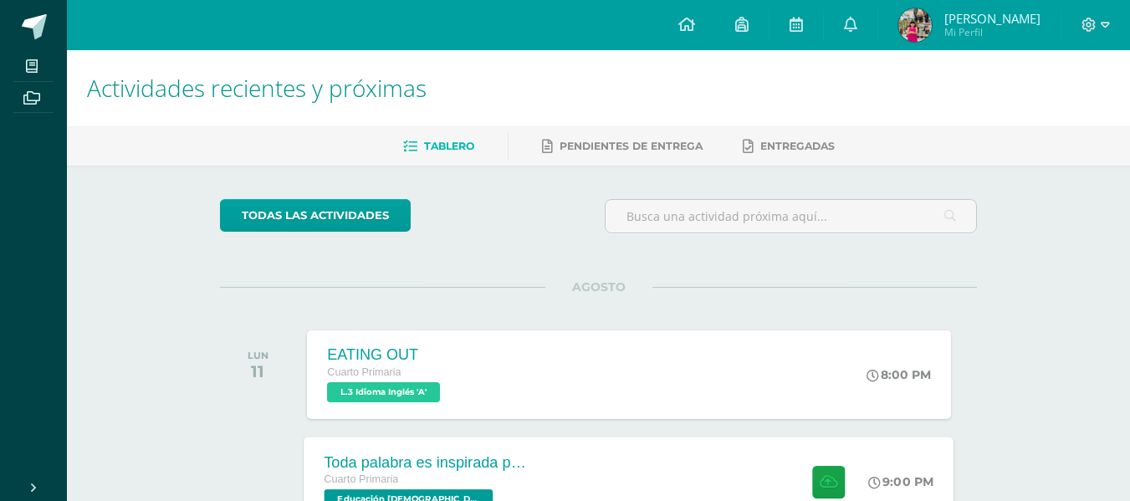
click at [555, 485] on div "Toda palabra es inspirada por [DEMOGRAPHIC_DATA] Cuarto Primaria Educación [DEM…" at bounding box center [629, 482] width 650 height 90
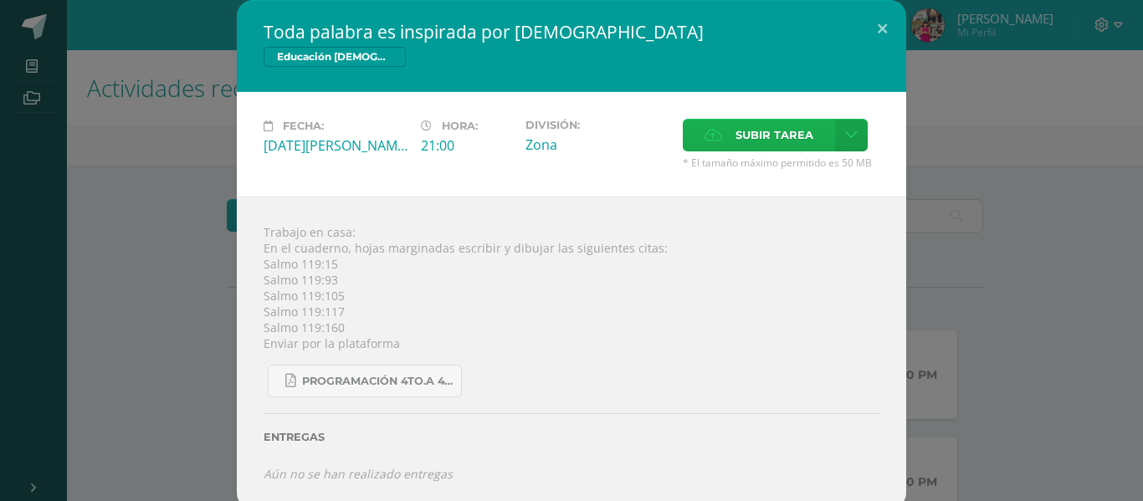
click at [761, 143] on span "Subir tarea" at bounding box center [774, 135] width 78 height 31
click at [0, 0] on input "Subir tarea" at bounding box center [0, 0] width 0 height 0
click at [716, 134] on label "Subir tarea" at bounding box center [759, 135] width 152 height 33
click at [0, 0] on input "Subir tarea" at bounding box center [0, 0] width 0 height 0
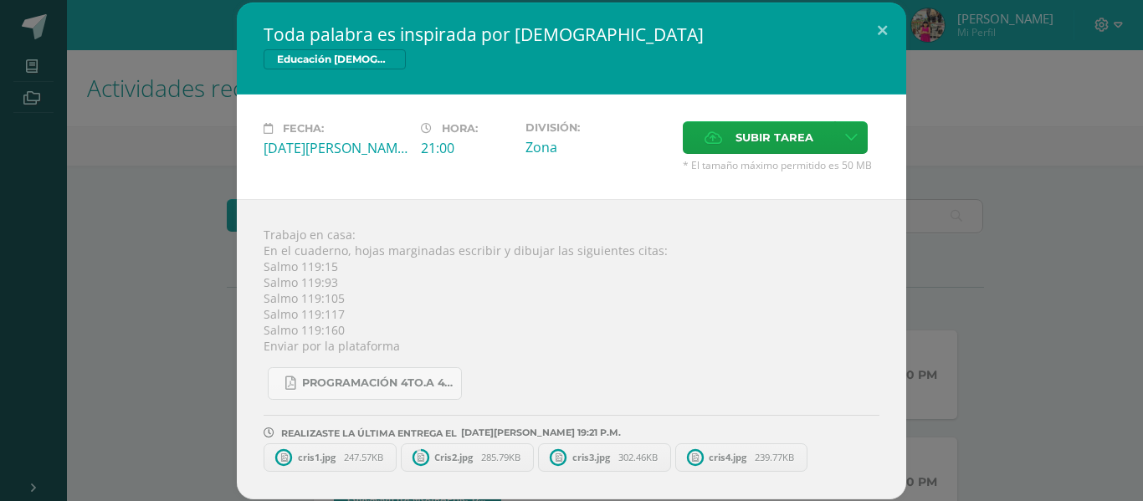
drag, startPoint x: 1137, startPoint y: 166, endPoint x: 1135, endPoint y: 249, distance: 83.7
click at [1129, 249] on div "Toda palabra es inspirada por [DEMOGRAPHIC_DATA] Educación [DEMOGRAPHIC_DATA] F…" at bounding box center [571, 250] width 1143 height 501
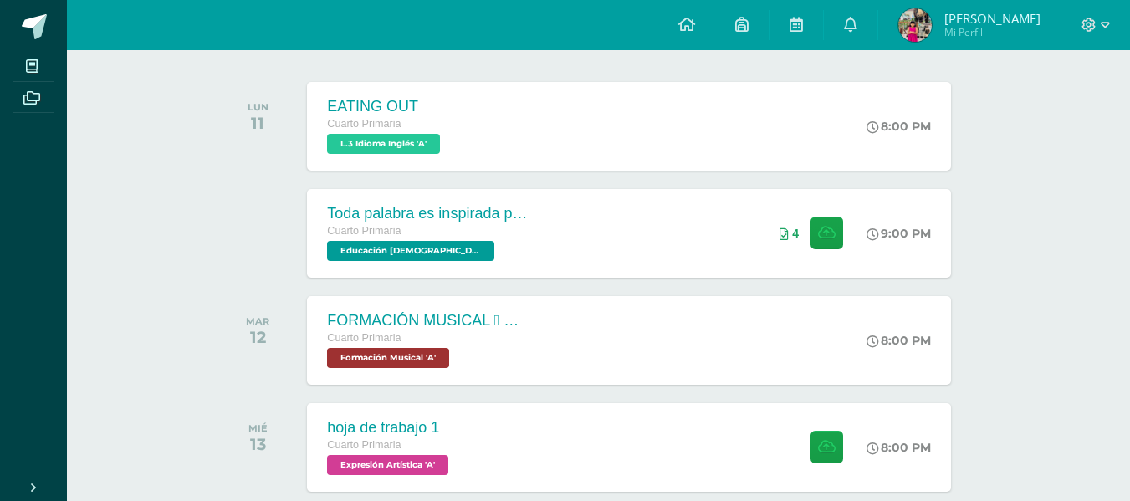
scroll to position [250, 0]
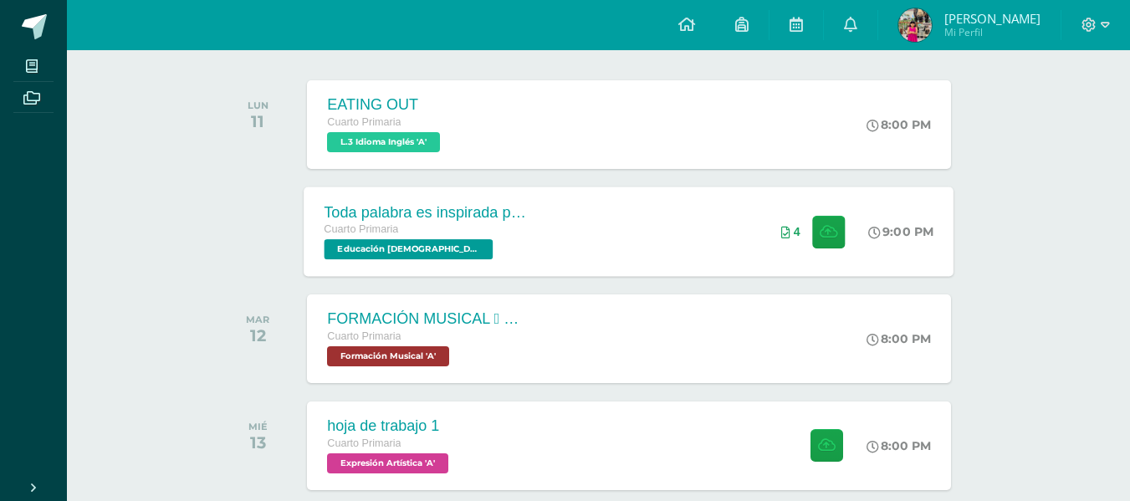
click at [398, 205] on div "Toda palabra es inspirada por [DEMOGRAPHIC_DATA]" at bounding box center [426, 212] width 202 height 18
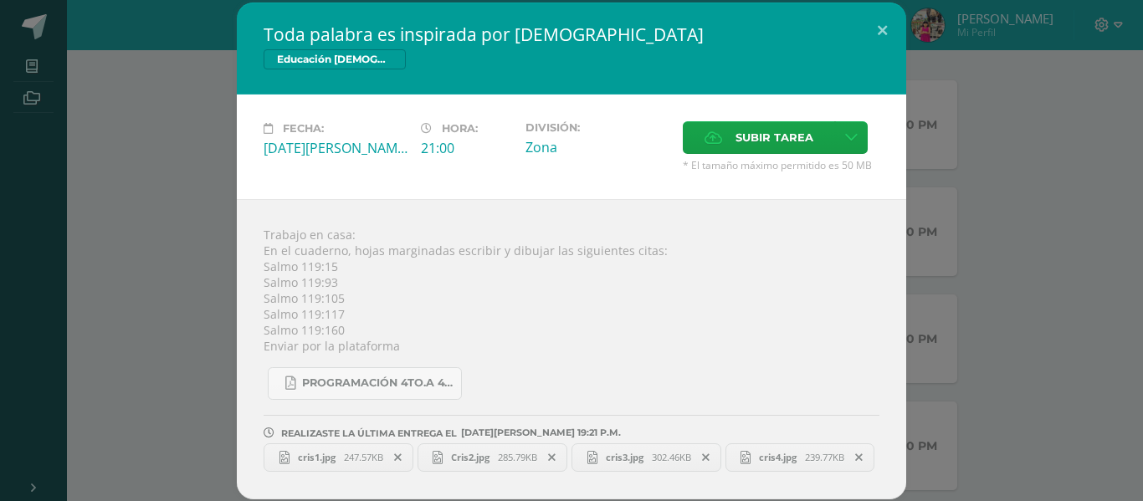
click at [1053, 305] on div "Toda palabra es inspirada por [DEMOGRAPHIC_DATA] Educación [DEMOGRAPHIC_DATA] F…" at bounding box center [571, 251] width 1129 height 497
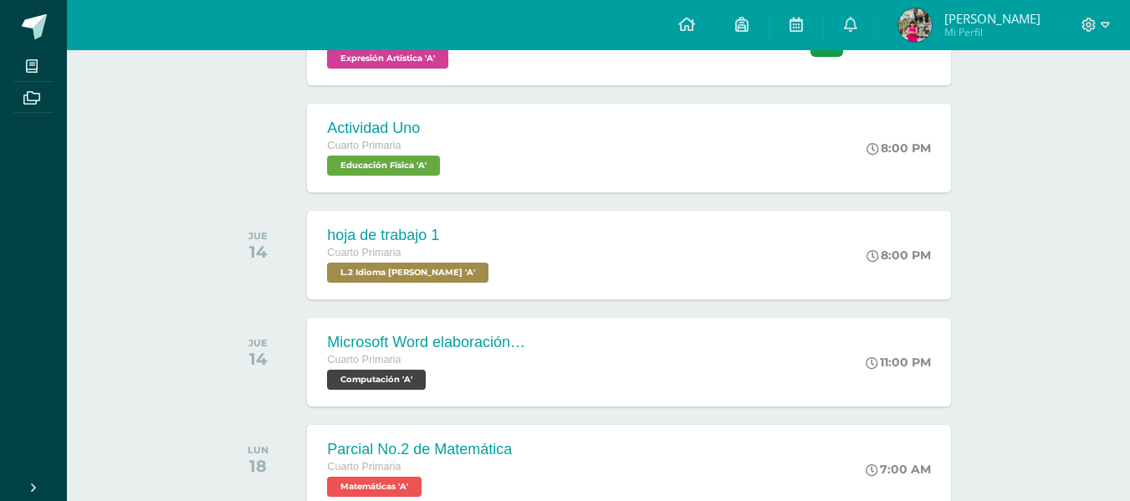
scroll to position [688, 0]
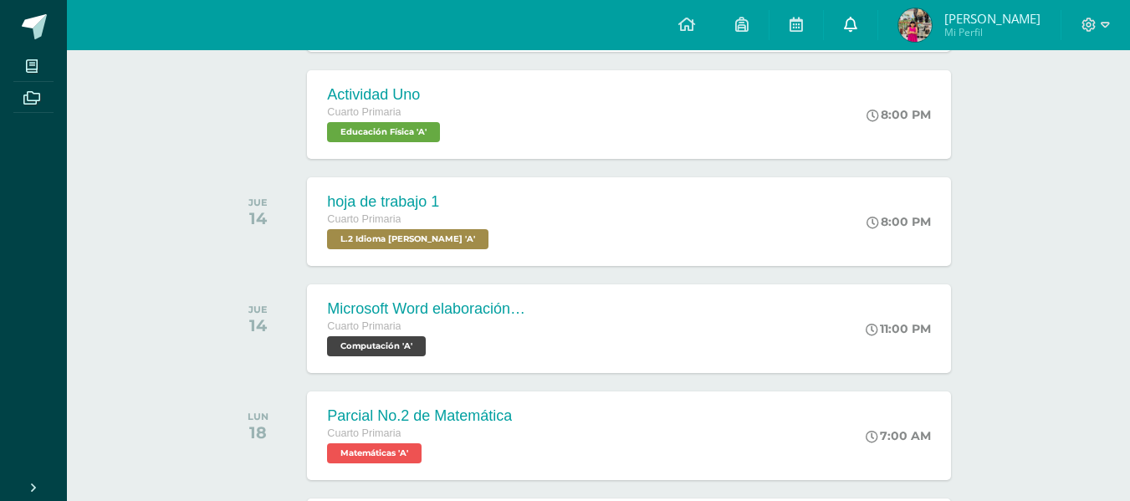
click at [854, 23] on link at bounding box center [851, 25] width 54 height 50
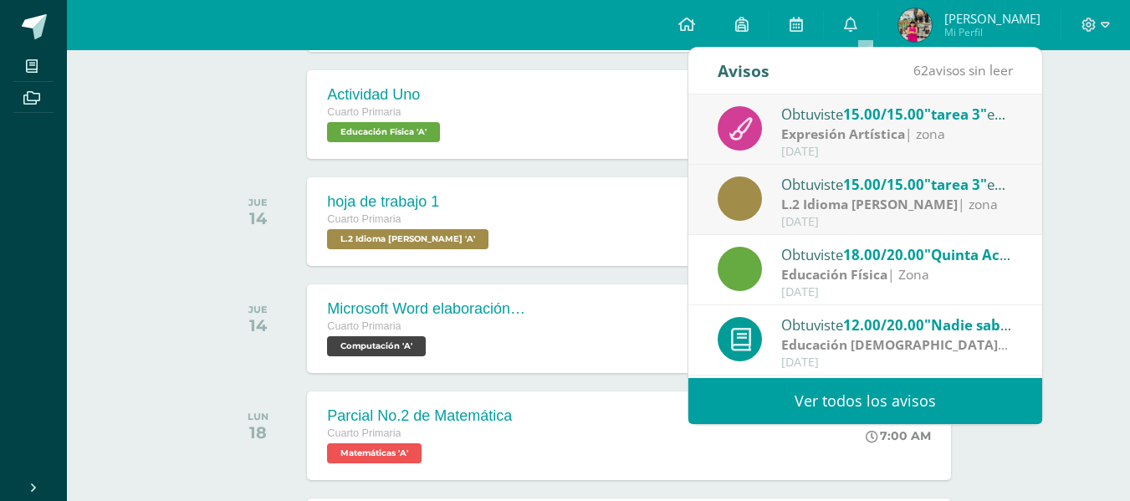
click at [908, 204] on strong "L.2 Idioma [PERSON_NAME]" at bounding box center [869, 204] width 177 height 18
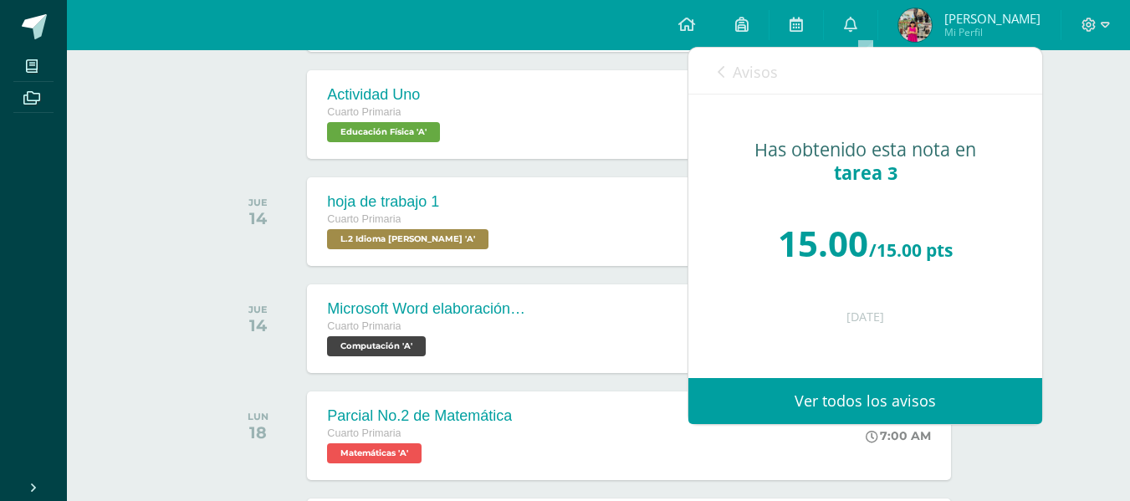
click at [723, 72] on icon at bounding box center [721, 71] width 7 height 13
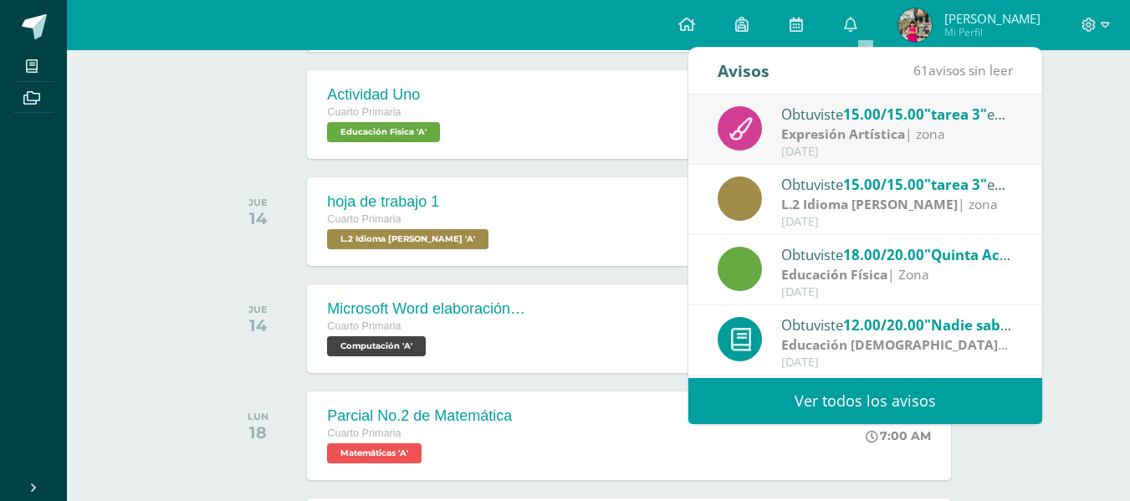
click at [865, 132] on strong "Expresión Artística" at bounding box center [843, 134] width 124 height 18
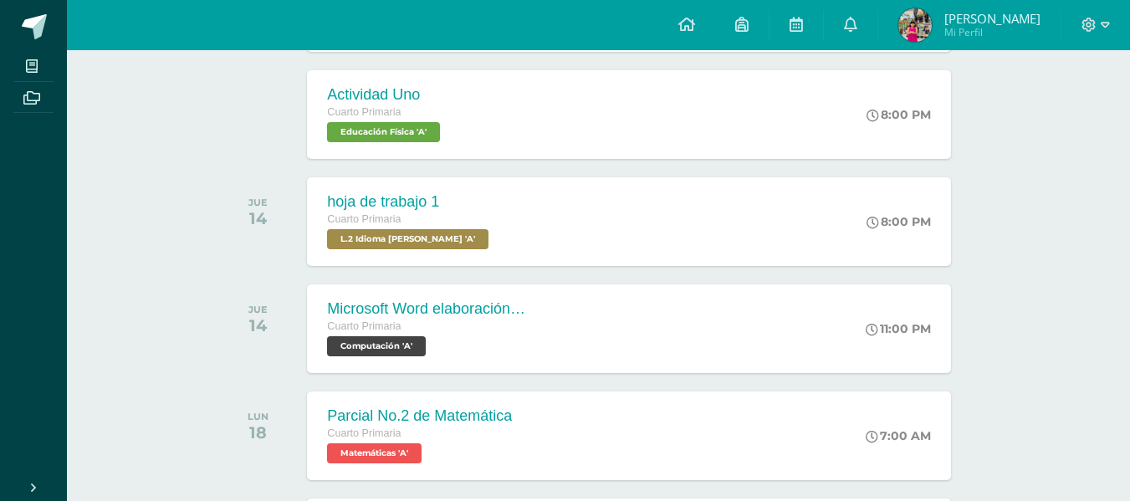
click at [1068, 174] on div "Actividades recientes y próximas Tablero Pendientes de entrega Entregadas todas…" at bounding box center [598, 509] width 1063 height 2295
